Goal: Information Seeking & Learning: Learn about a topic

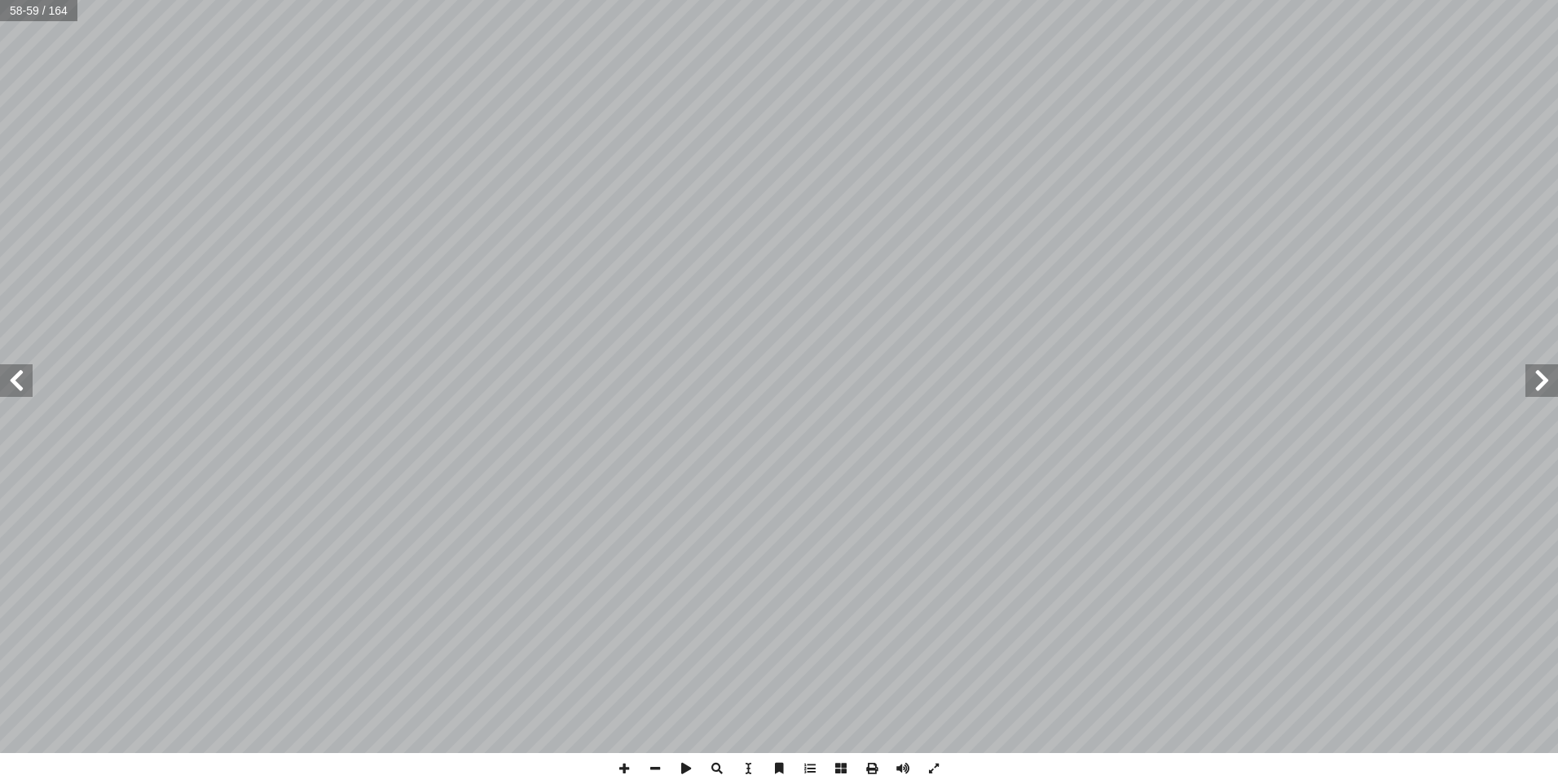
click at [28, 388] on span at bounding box center [16, 380] width 32 height 32
click at [13, 386] on span at bounding box center [16, 380] width 32 height 32
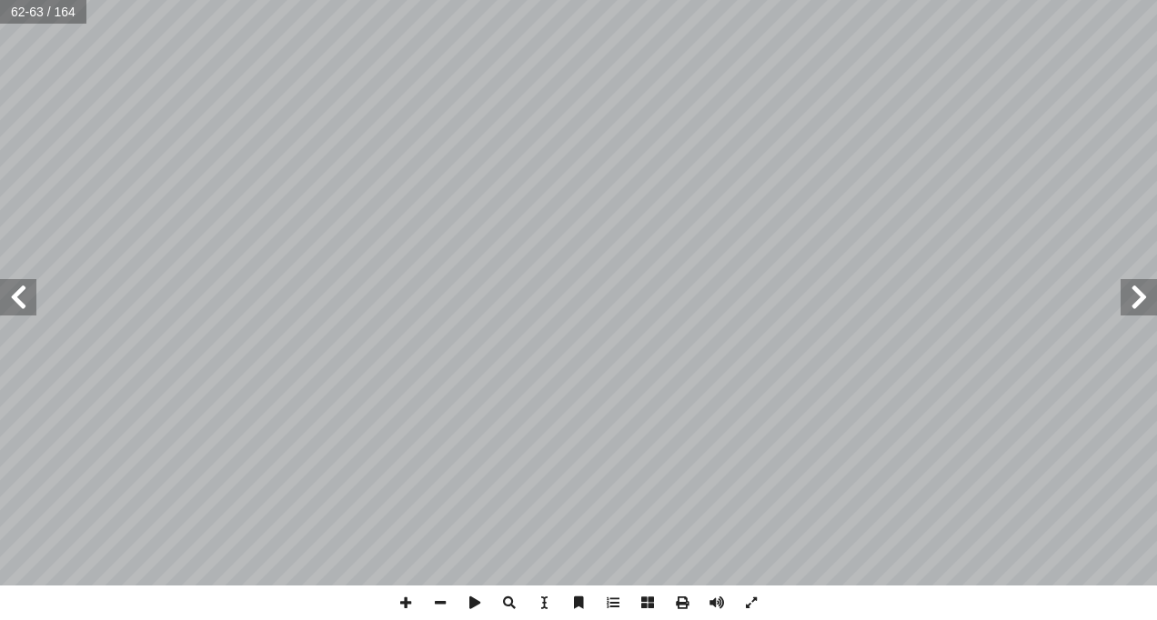
click at [12, 310] on span at bounding box center [18, 297] width 36 height 36
click at [0, 165] on html "الصفحة الرئيسية الصف الأول الصف الثاني الصف الثالث الصف الرابع الصف الخامس الصف…" at bounding box center [578, 82] width 1157 height 165
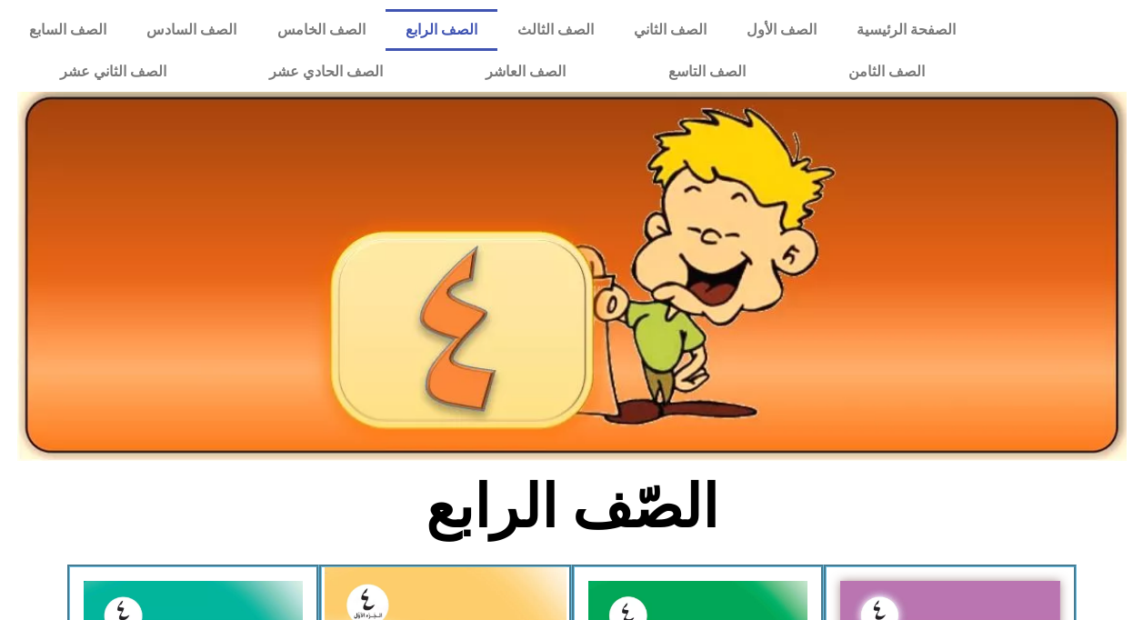
scroll to position [364, 0]
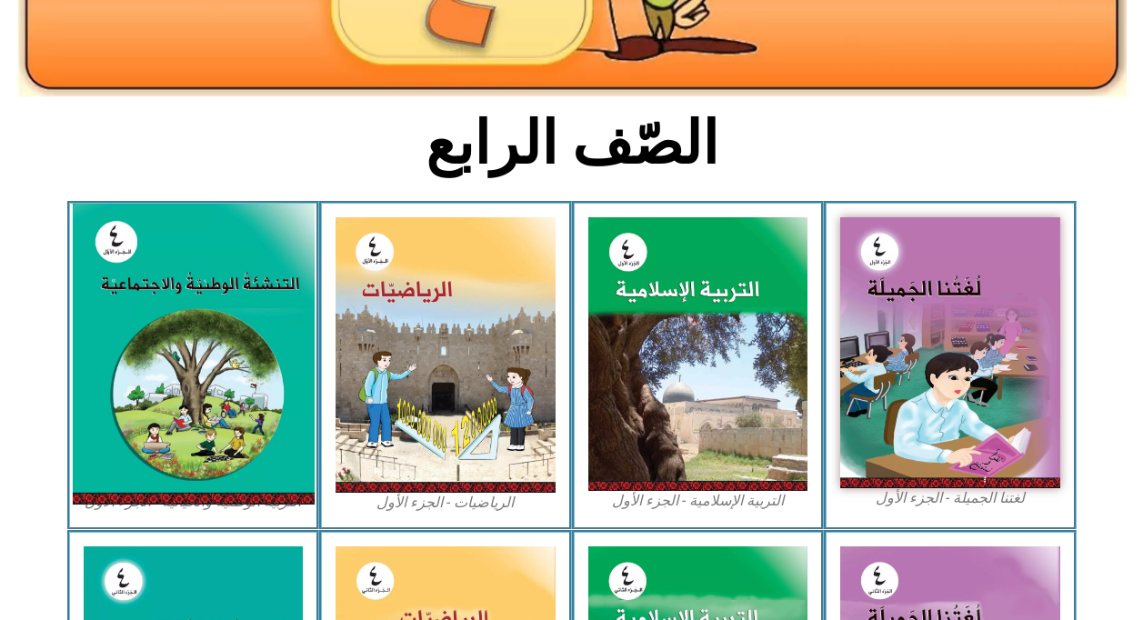
click at [79, 377] on img at bounding box center [193, 354] width 242 height 301
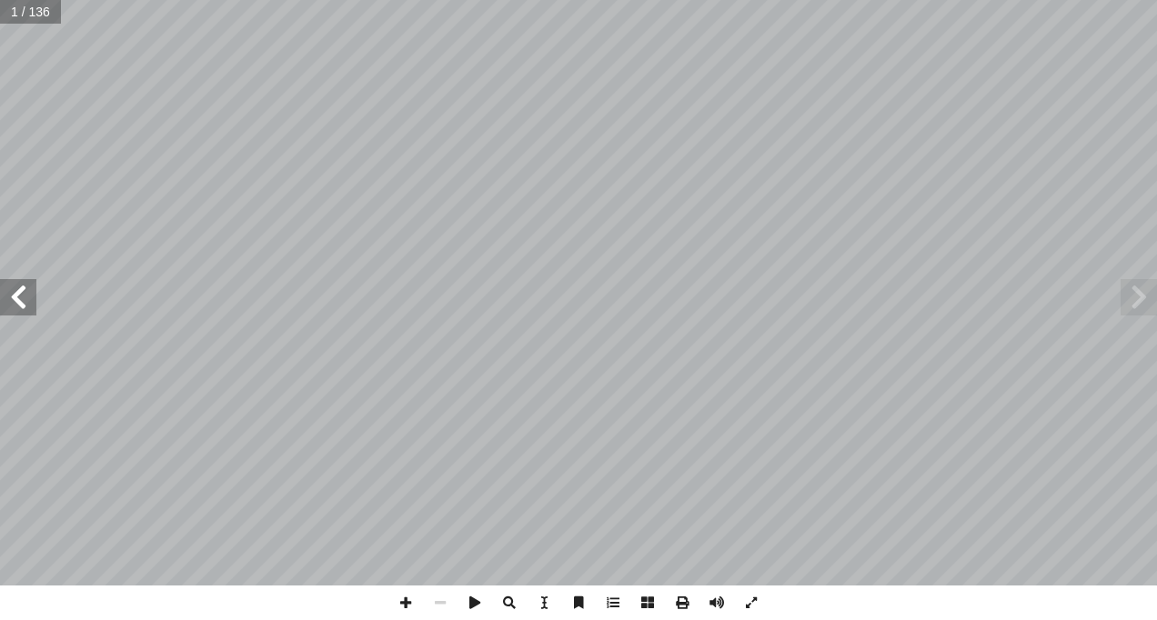
click at [44, 16] on input "text" at bounding box center [30, 12] width 61 height 24
type input "**"
click at [19, 288] on span at bounding box center [18, 297] width 36 height 36
click at [20, 285] on span at bounding box center [18, 297] width 36 height 36
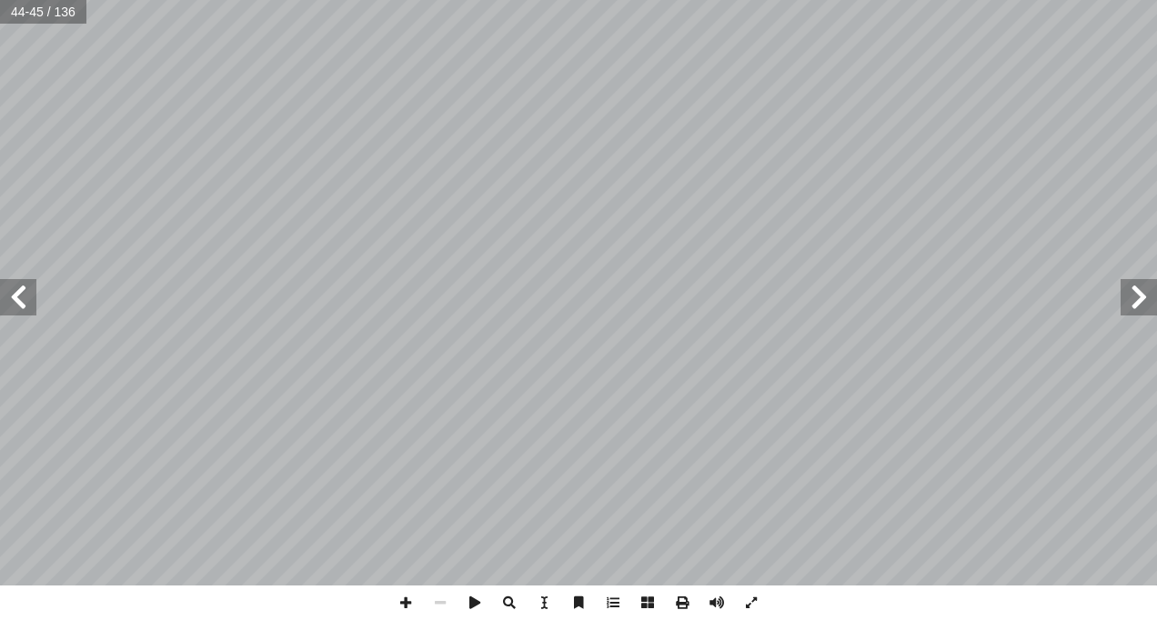
click at [20, 285] on span at bounding box center [18, 297] width 36 height 36
click at [8, 293] on span at bounding box center [18, 297] width 36 height 36
click at [12, 299] on span at bounding box center [18, 297] width 36 height 36
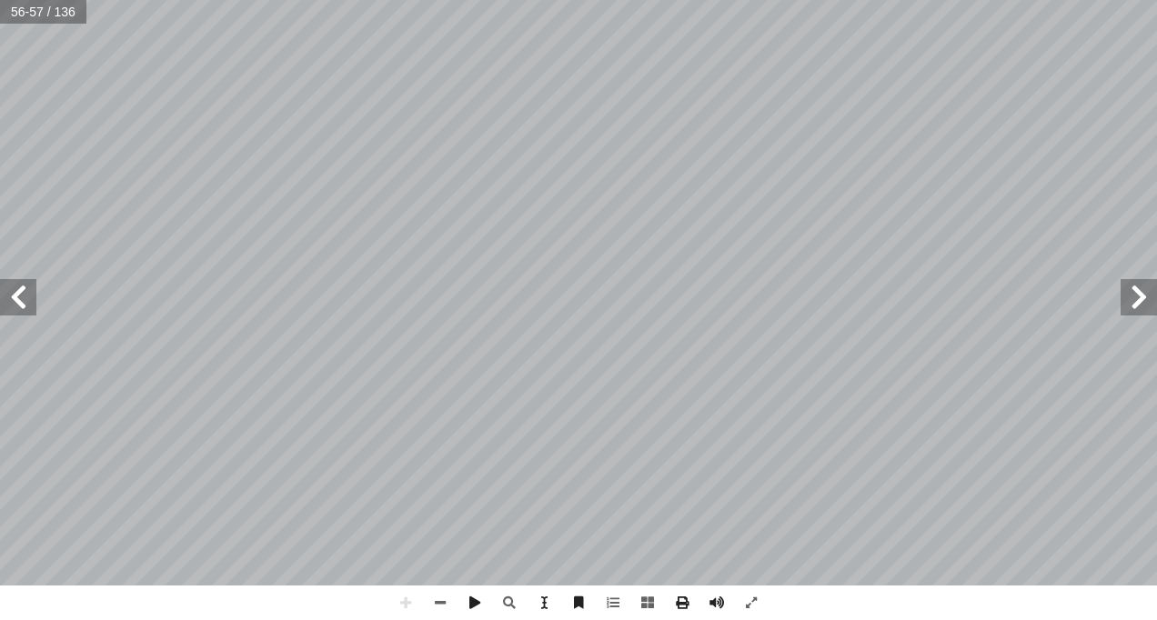
click at [557, 0] on html "الصفحة الرئيسية الصف الأول الصف الثاني الصف الثالث الصف الرابع الصف الخامس الصف…" at bounding box center [578, 82] width 1157 height 165
click at [438, 602] on span at bounding box center [440, 603] width 35 height 35
